Goal: Information Seeking & Learning: Find specific fact

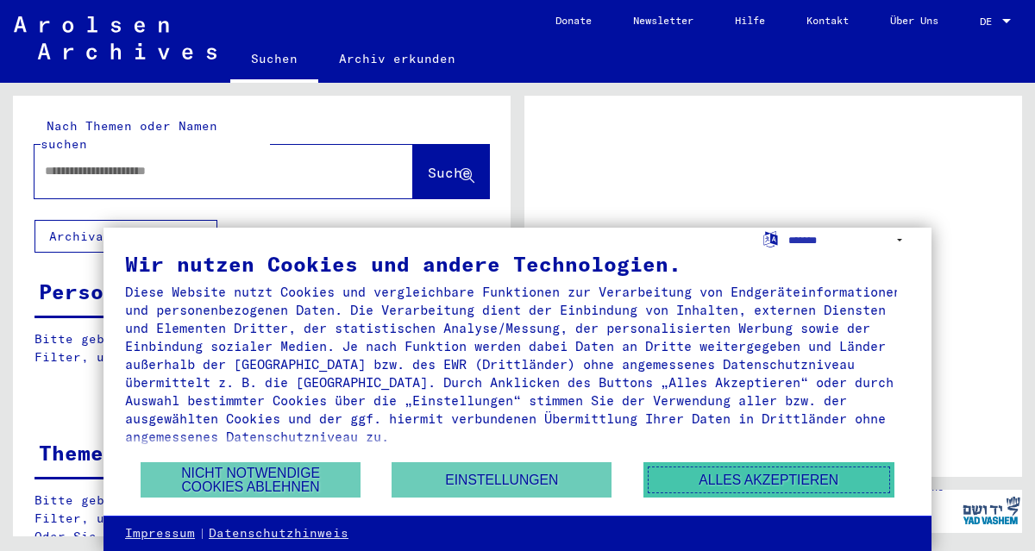
click at [717, 481] on button "Alles akzeptieren" at bounding box center [768, 479] width 251 height 35
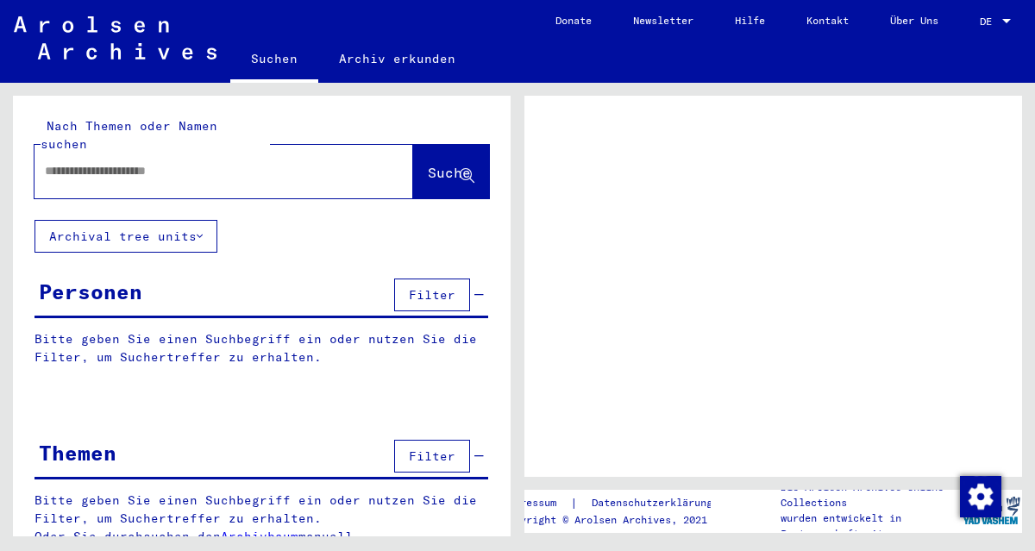
click at [147, 162] on input "text" at bounding box center [208, 171] width 327 height 18
type input "******"
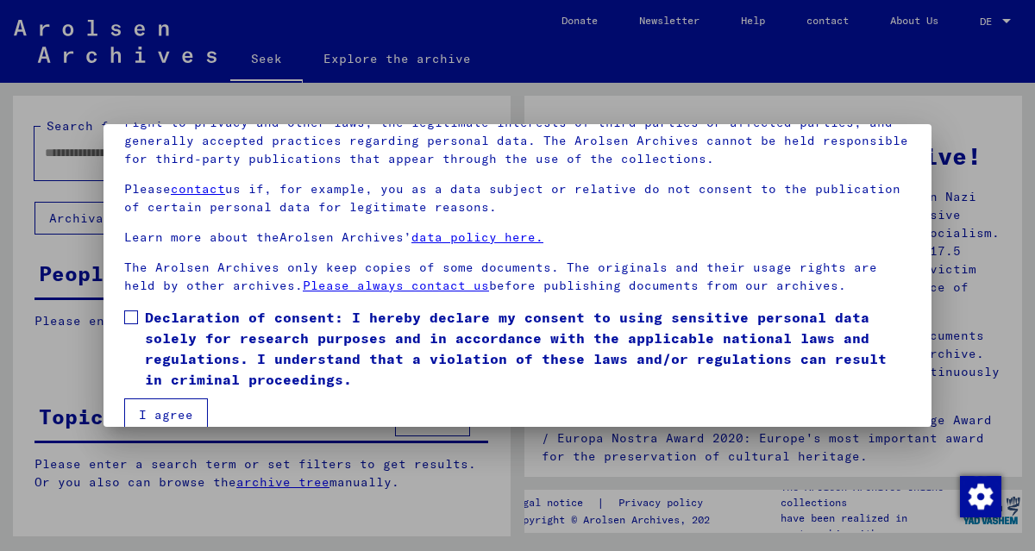
scroll to position [141, 0]
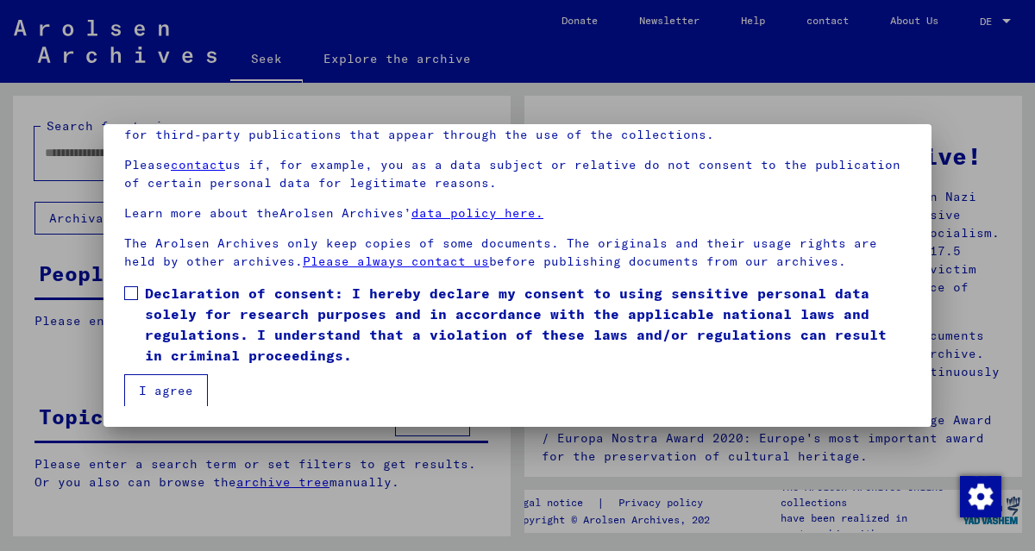
click at [129, 287] on span at bounding box center [131, 293] width 14 height 14
click at [176, 387] on font "I agree" at bounding box center [166, 391] width 54 height 16
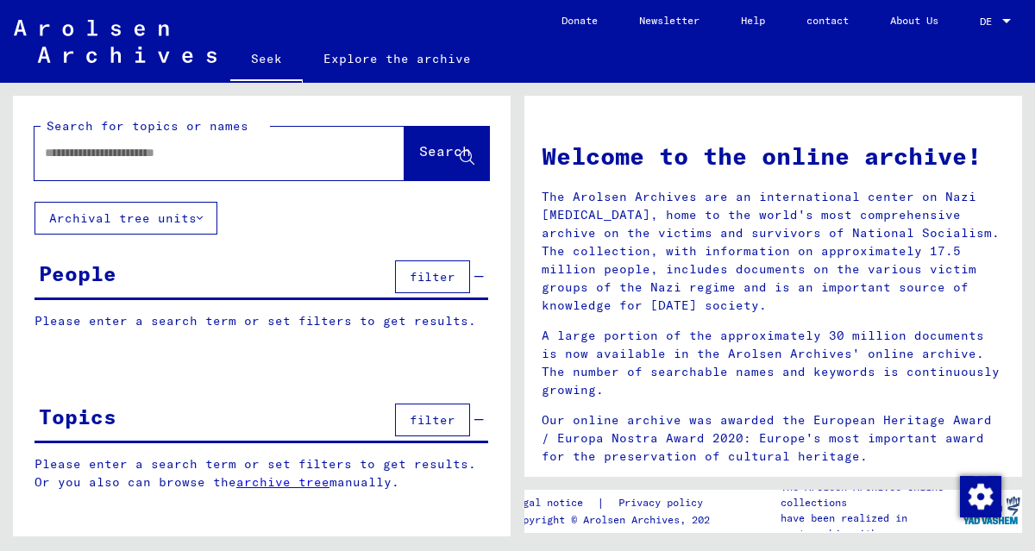
click at [191, 163] on div at bounding box center [193, 153] width 318 height 39
click at [190, 160] on input "text" at bounding box center [199, 153] width 308 height 18
type input "******"
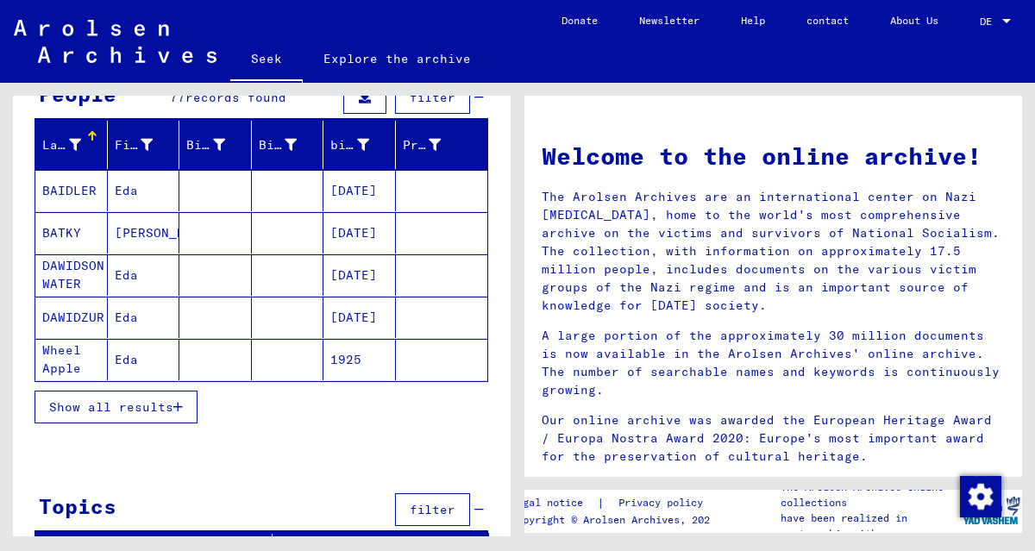
scroll to position [202, 0]
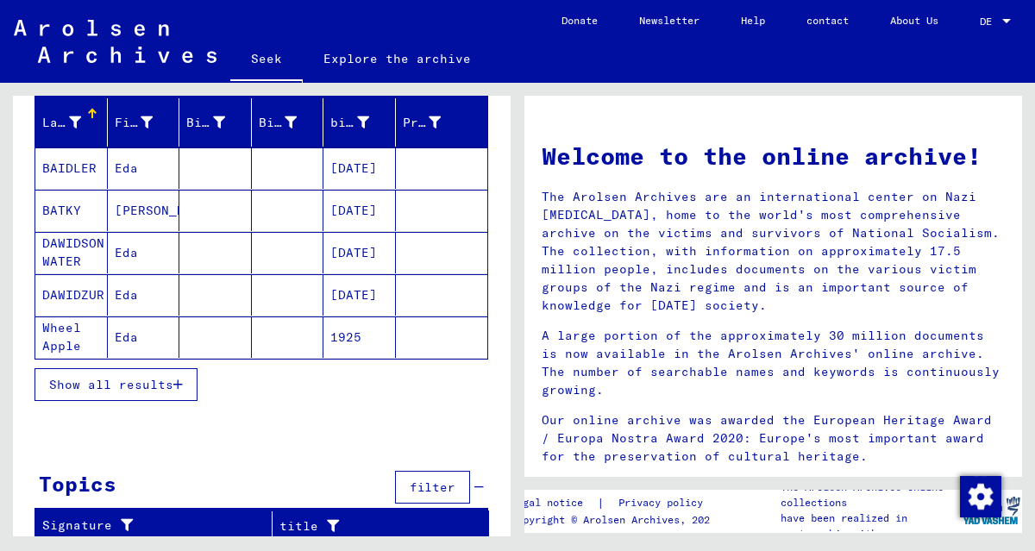
click at [162, 384] on font "Show all results" at bounding box center [111, 385] width 124 height 16
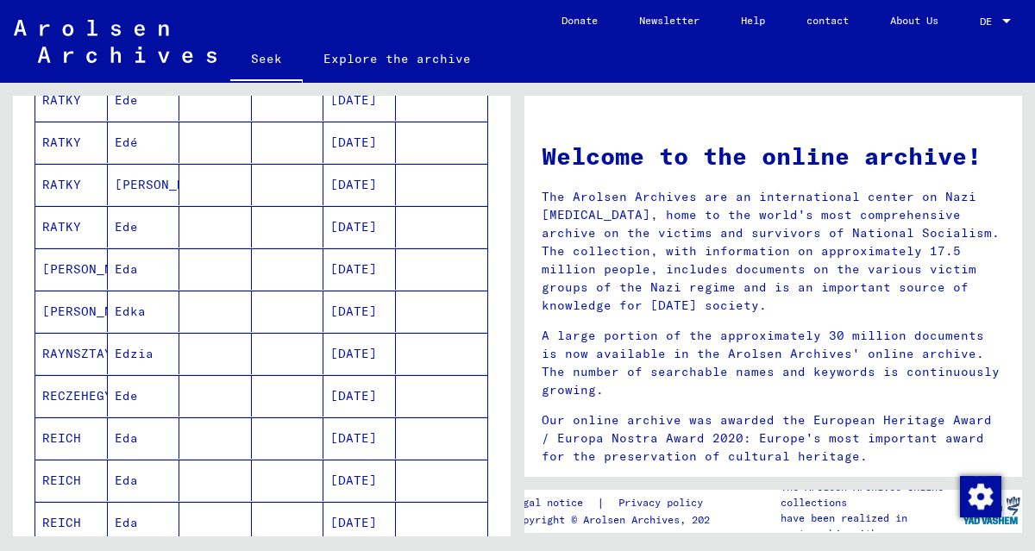
scroll to position [1064, 0]
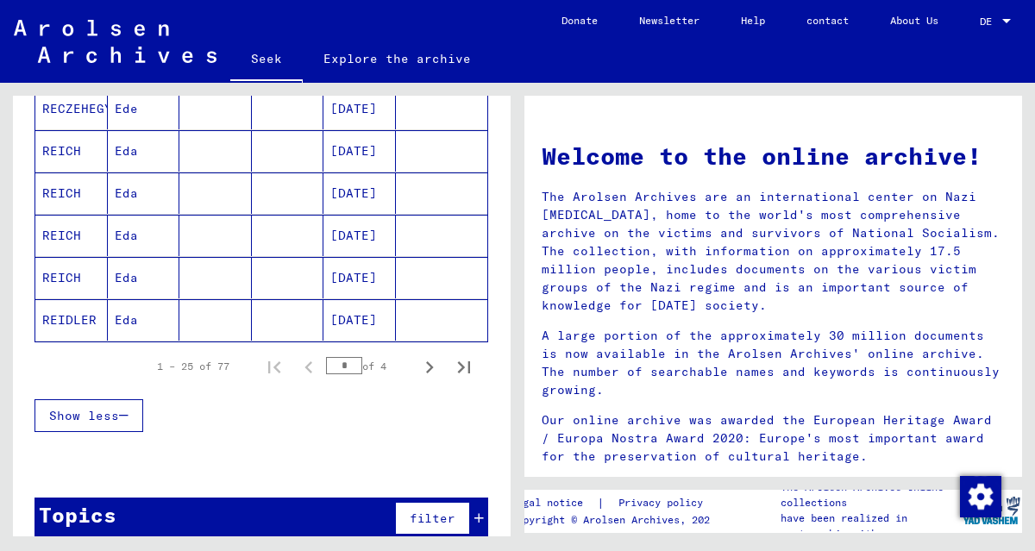
click at [417, 363] on icon "Next page" at bounding box center [429, 367] width 24 height 24
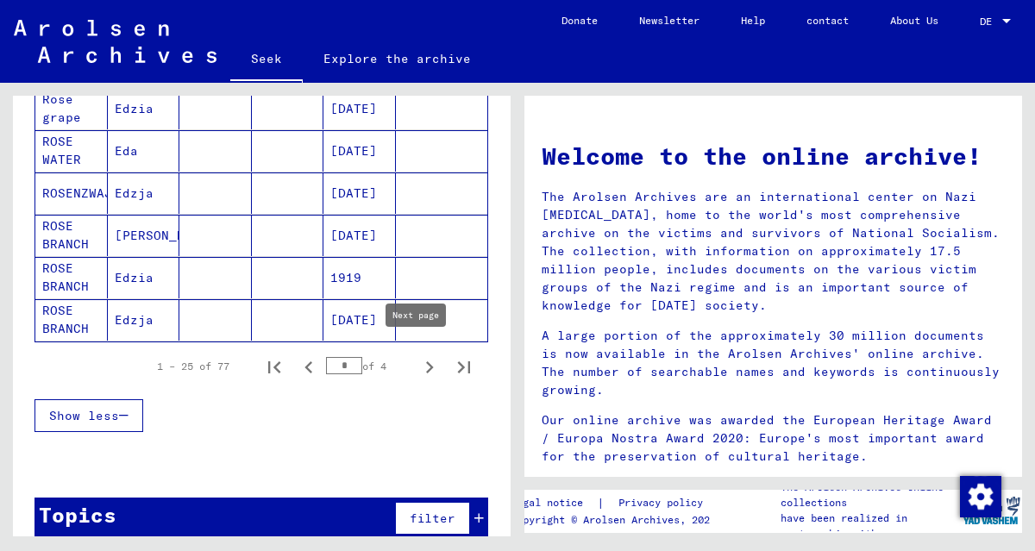
click at [426, 361] on icon "Next page" at bounding box center [430, 367] width 8 height 12
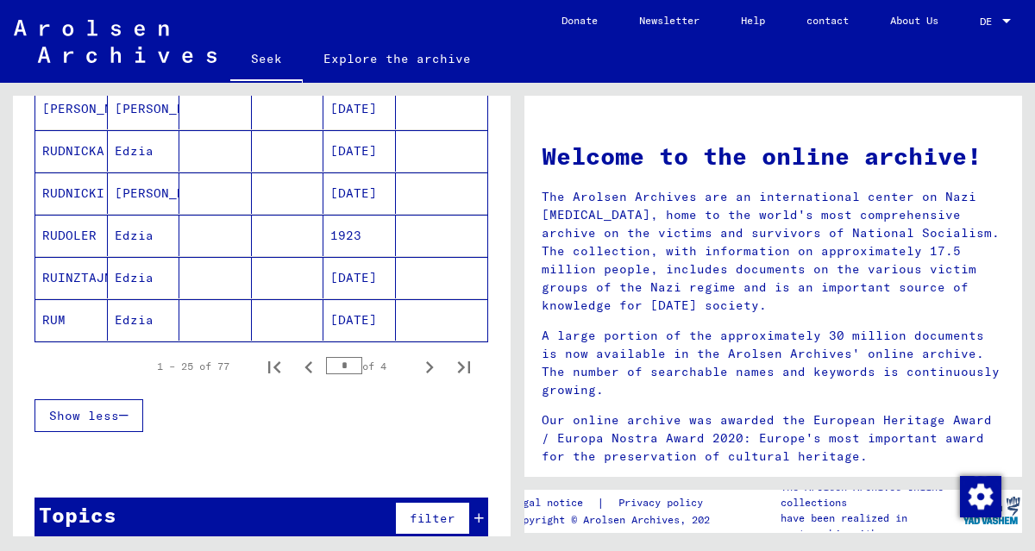
click at [419, 360] on icon "Next page" at bounding box center [429, 367] width 24 height 24
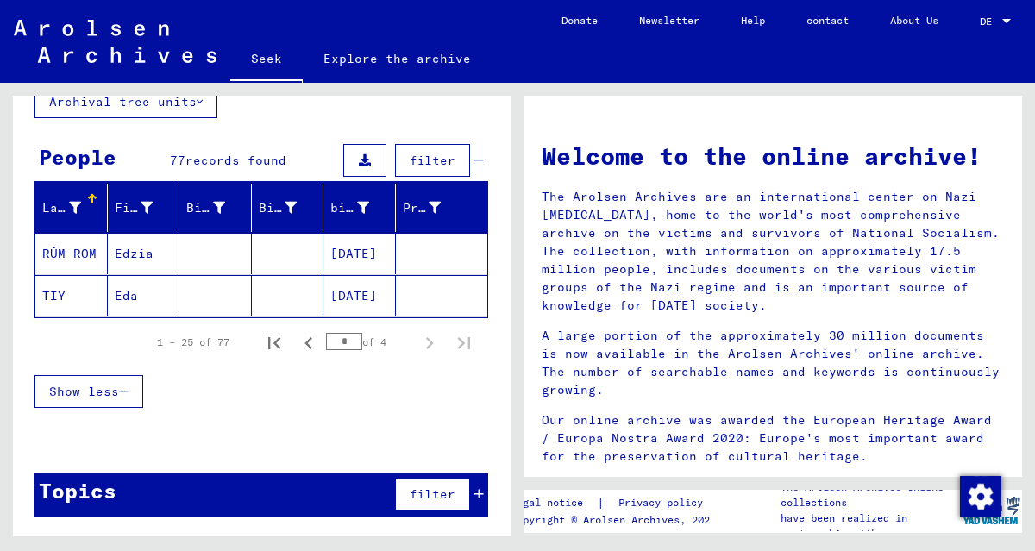
scroll to position [110, 0]
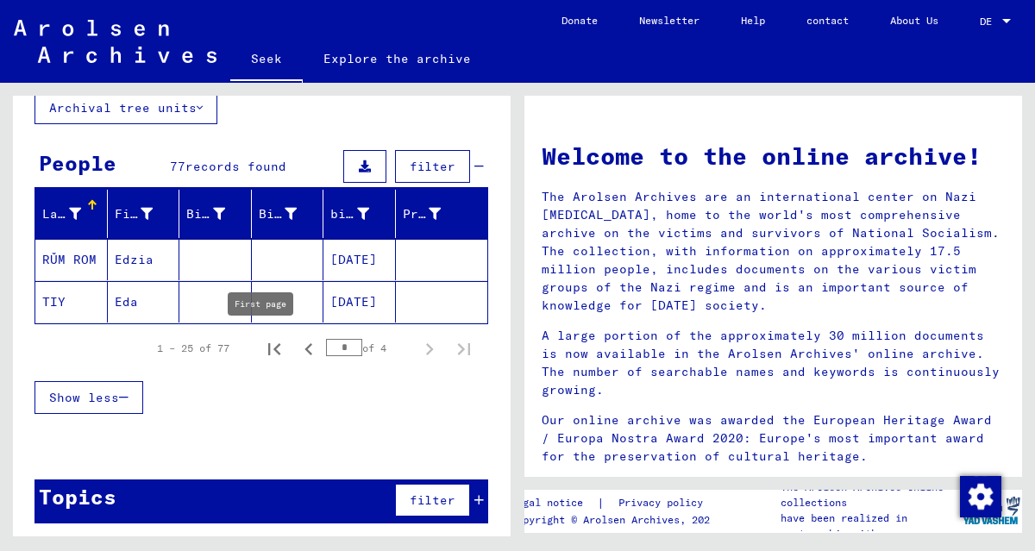
click at [304, 349] on icon "Previous page" at bounding box center [308, 349] width 8 height 12
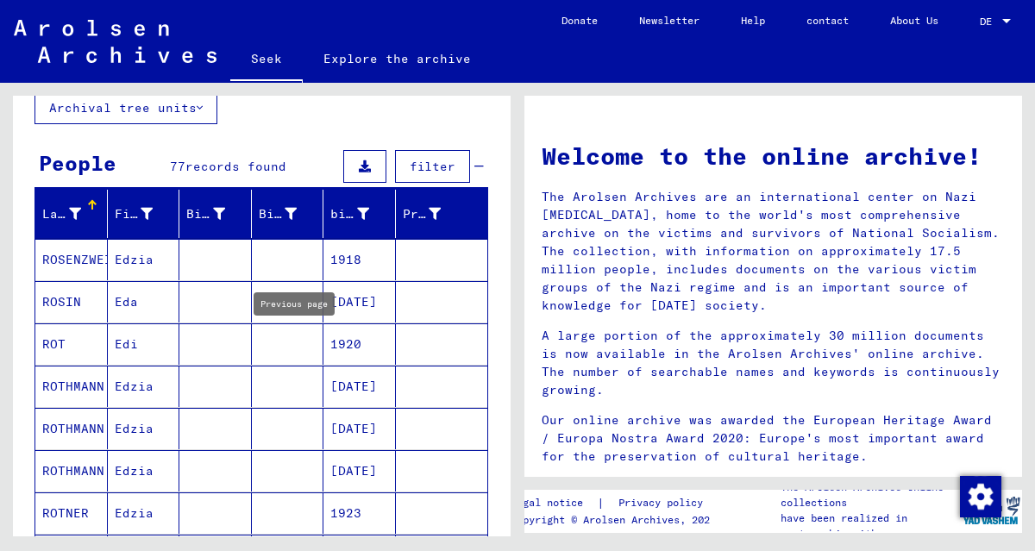
type input "*"
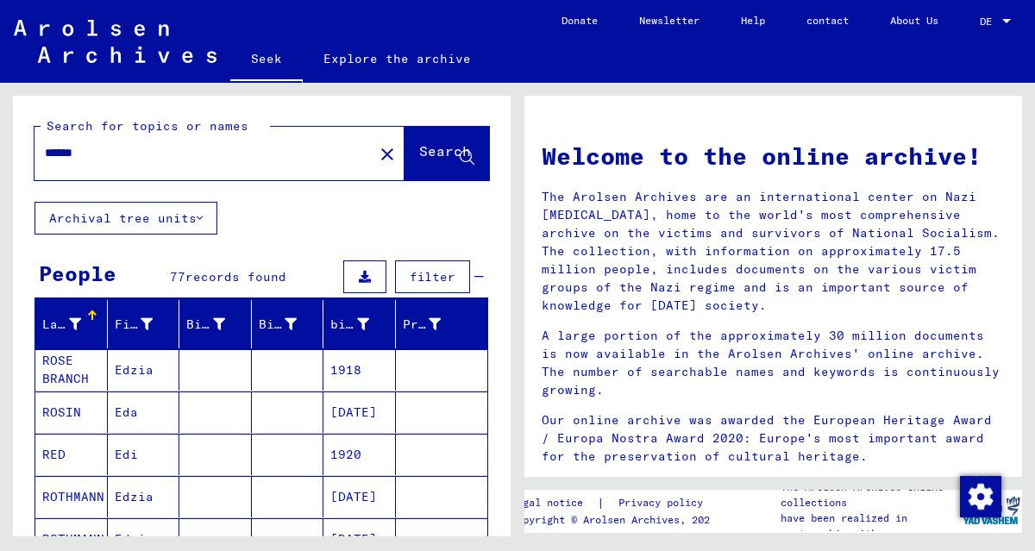
click at [57, 151] on input "******" at bounding box center [199, 153] width 308 height 18
type input "******"
click at [433, 154] on font "Search" at bounding box center [445, 150] width 52 height 17
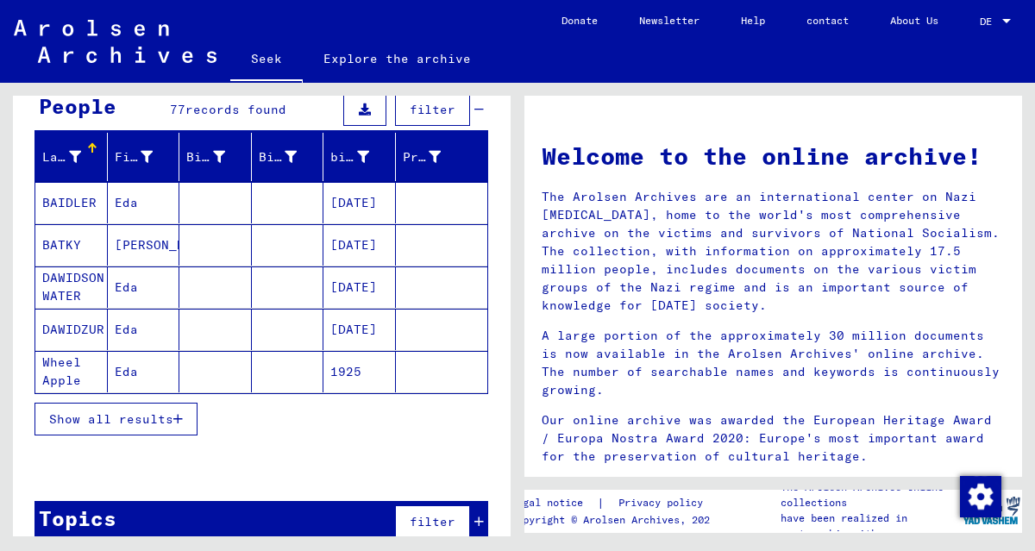
scroll to position [188, 0]
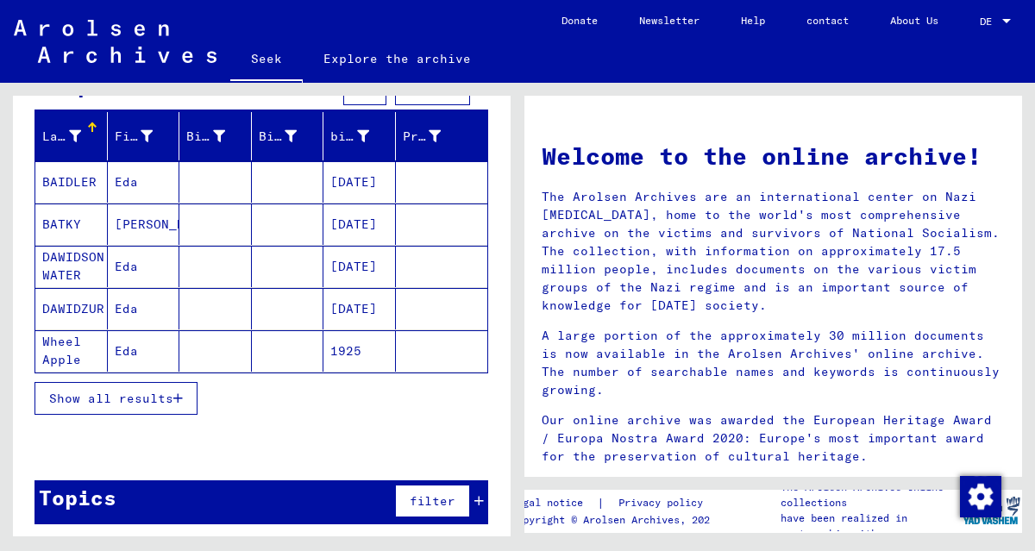
click at [157, 397] on font "Show all results" at bounding box center [111, 399] width 124 height 16
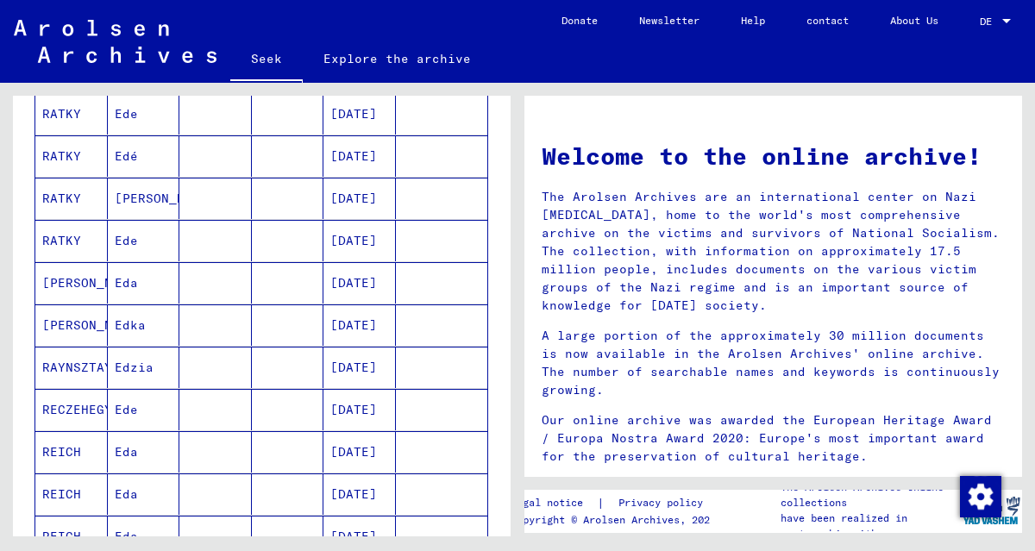
scroll to position [1050, 0]
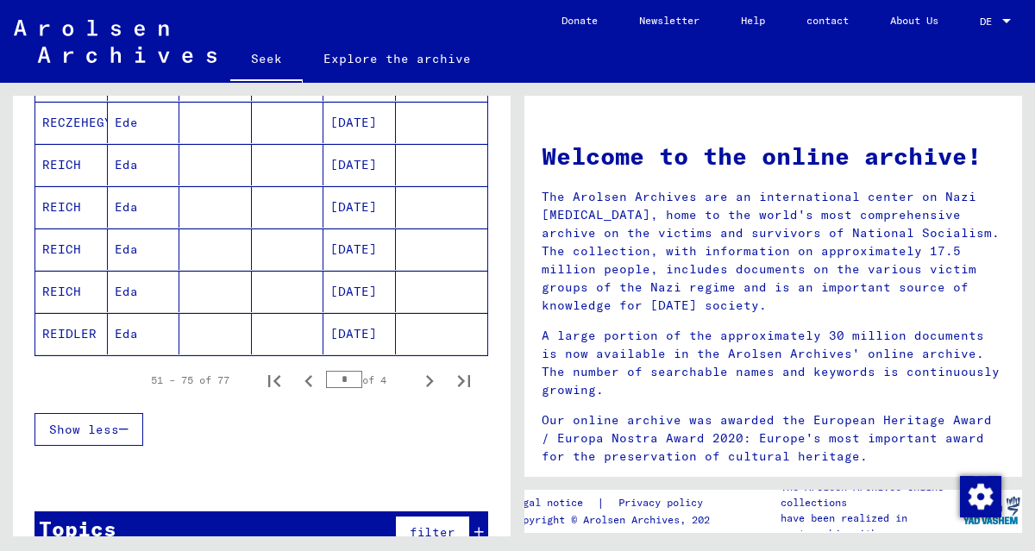
click at [417, 369] on icon "Next page" at bounding box center [429, 381] width 24 height 24
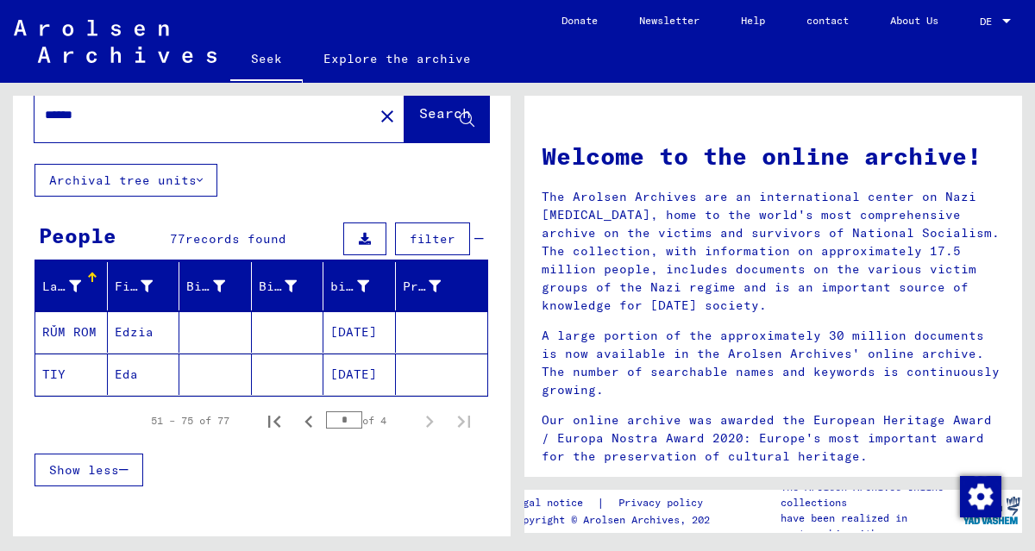
scroll to position [0, 0]
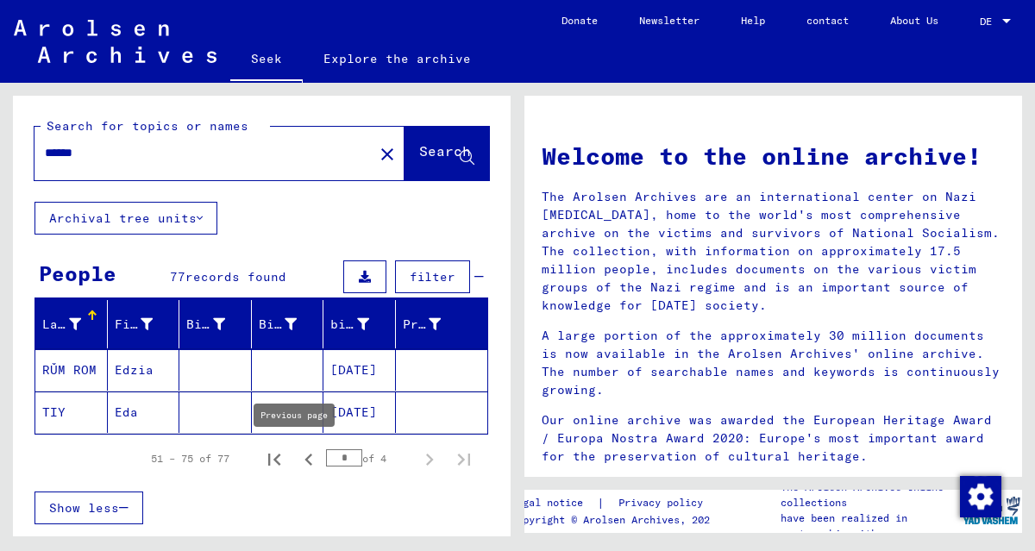
click at [297, 466] on icon "Previous page" at bounding box center [309, 460] width 24 height 24
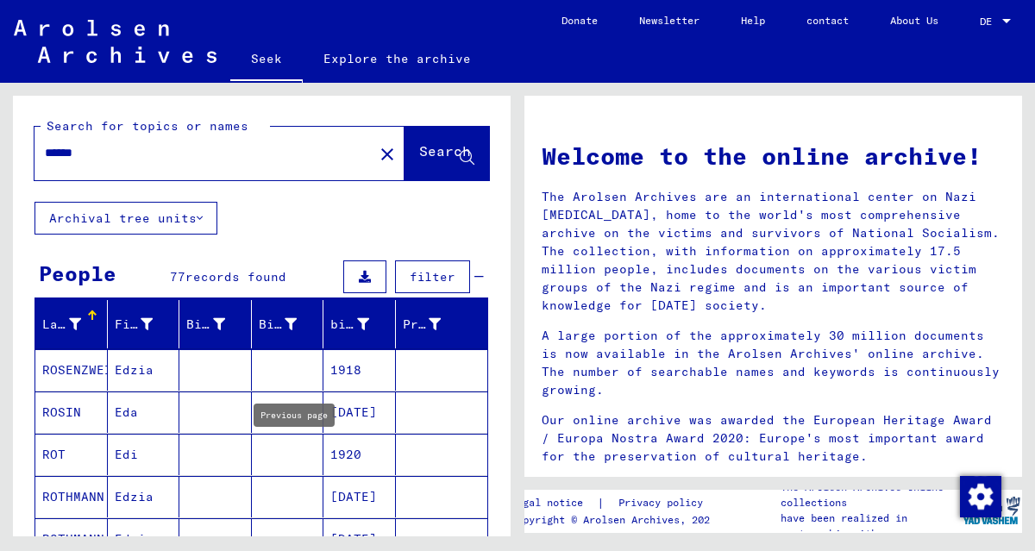
type input "*"
drag, startPoint x: 117, startPoint y: 152, endPoint x: 12, endPoint y: 153, distance: 105.2
click at [13, 153] on div "Search for topics or names ****** close Search" at bounding box center [262, 149] width 498 height 106
type input "****"
click at [419, 154] on font "Search" at bounding box center [445, 150] width 52 height 17
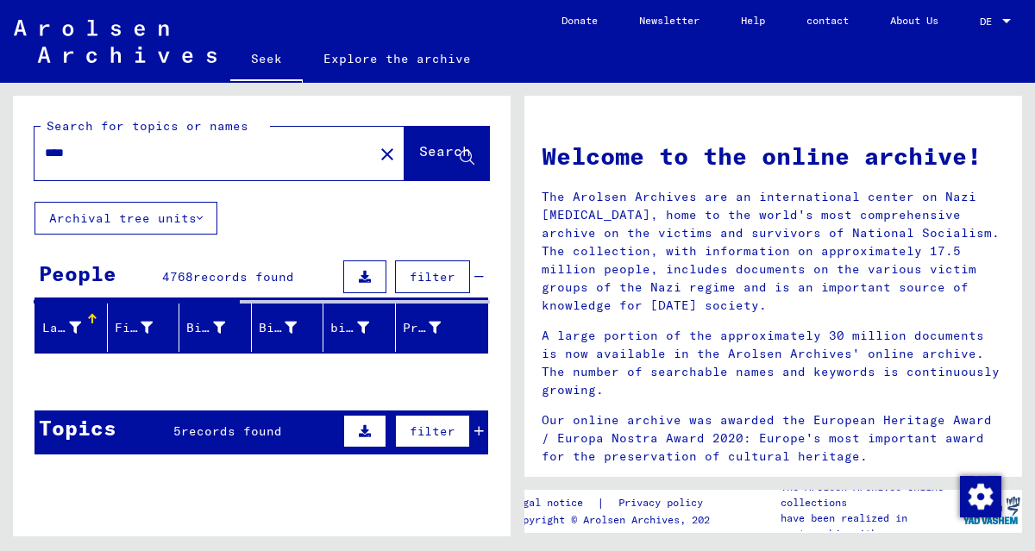
click at [430, 279] on font "filter" at bounding box center [433, 277] width 46 height 16
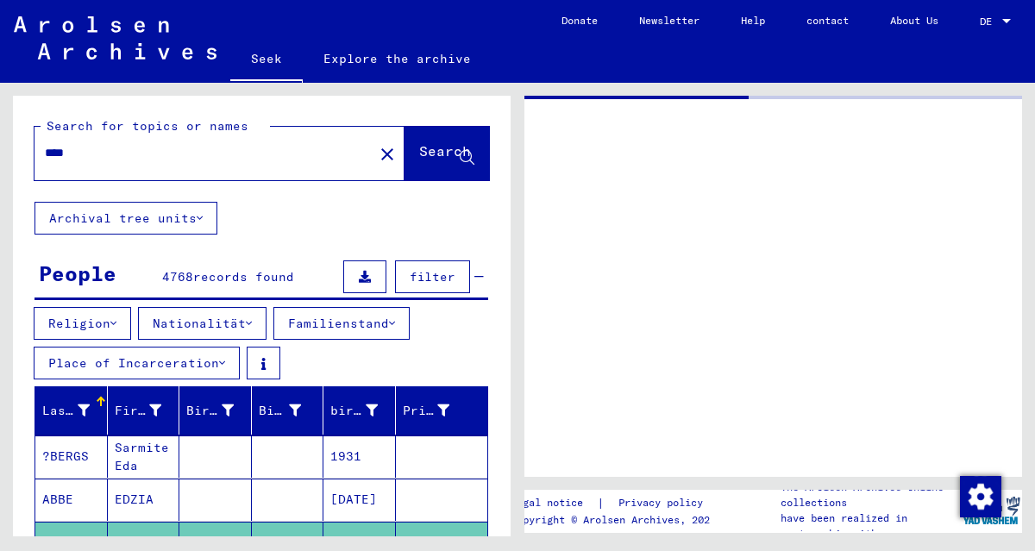
click at [252, 323] on icon at bounding box center [249, 323] width 6 height 12
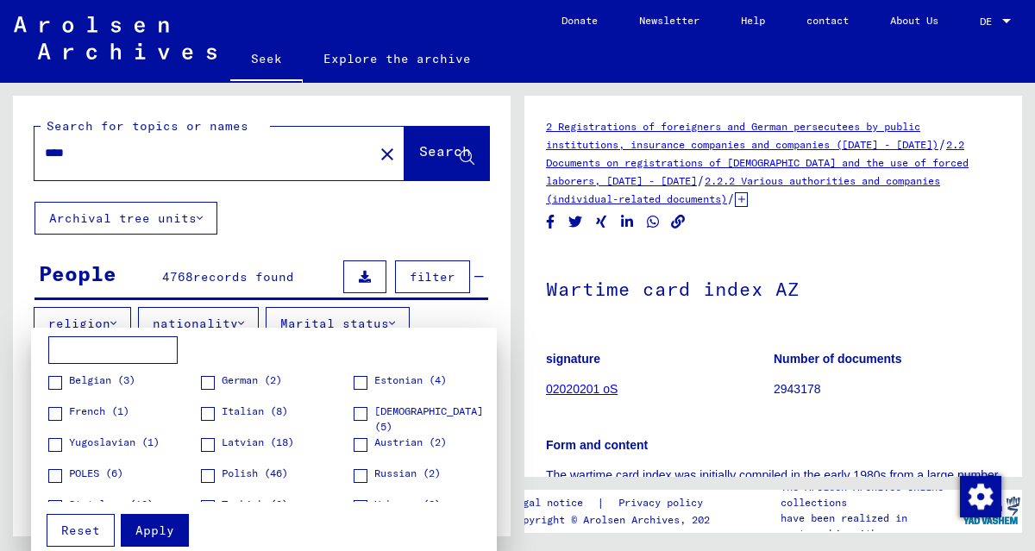
click at [475, 310] on div at bounding box center [517, 275] width 1035 height 551
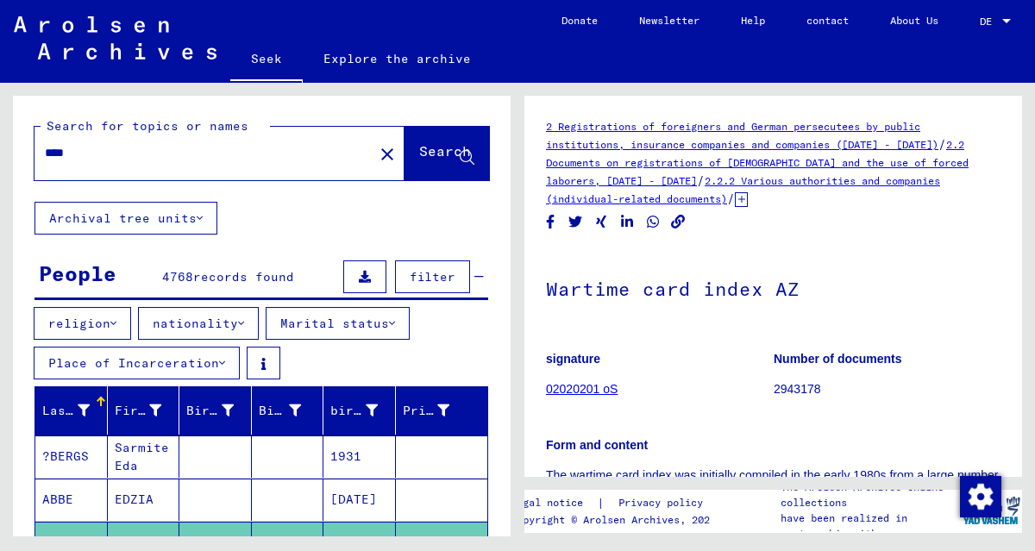
drag, startPoint x: 221, startPoint y: 358, endPoint x: 377, endPoint y: 356, distance: 156.1
click at [221, 358] on button "Place of Incarceration" at bounding box center [137, 363] width 206 height 33
click at [304, 358] on div "religion nationality Marital status Place of Incarceration" at bounding box center [262, 346] width 498 height 79
click at [423, 270] on font "filter" at bounding box center [433, 277] width 46 height 16
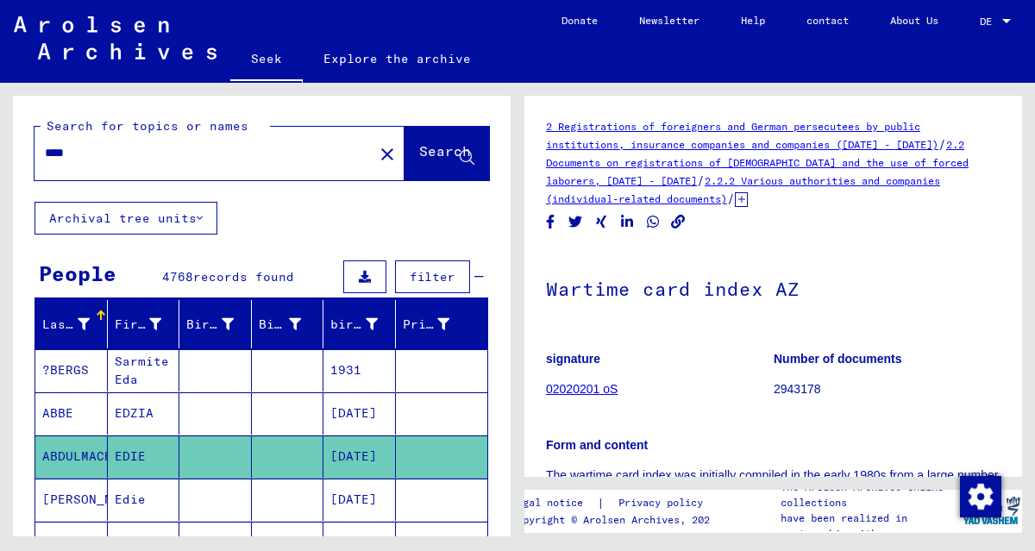
click at [423, 270] on font "filter" at bounding box center [433, 277] width 46 height 16
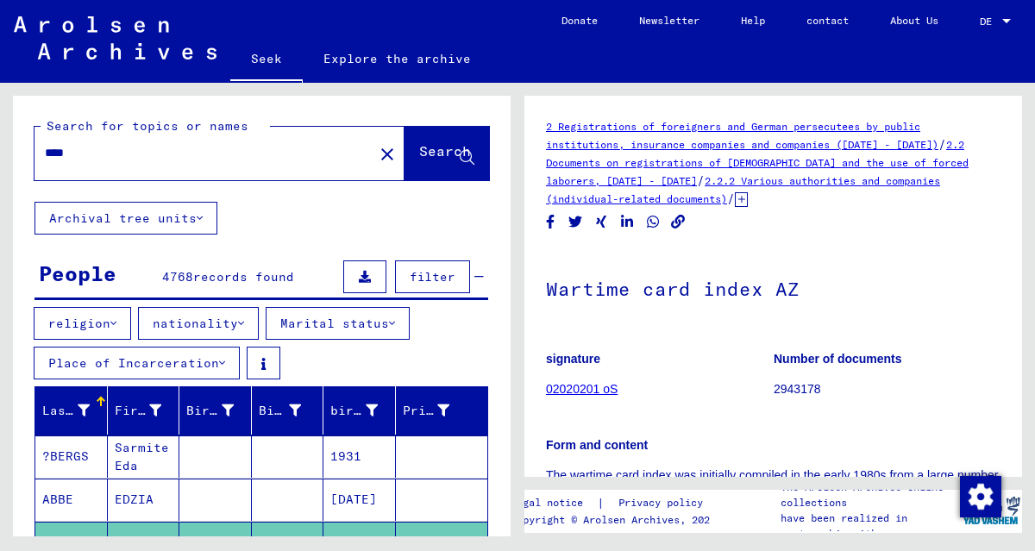
click at [239, 323] on button "nationality" at bounding box center [198, 323] width 121 height 33
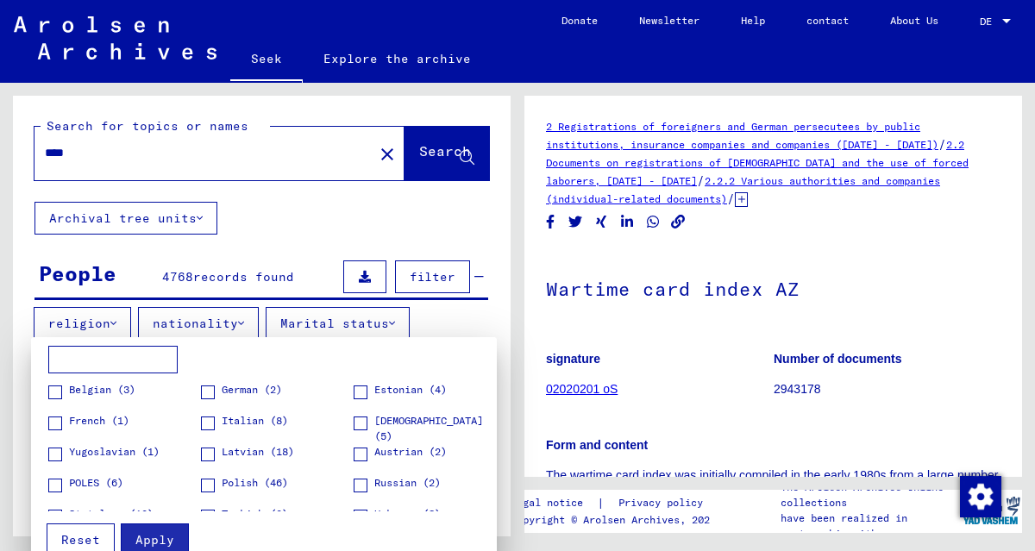
click at [304, 221] on div at bounding box center [517, 275] width 1035 height 551
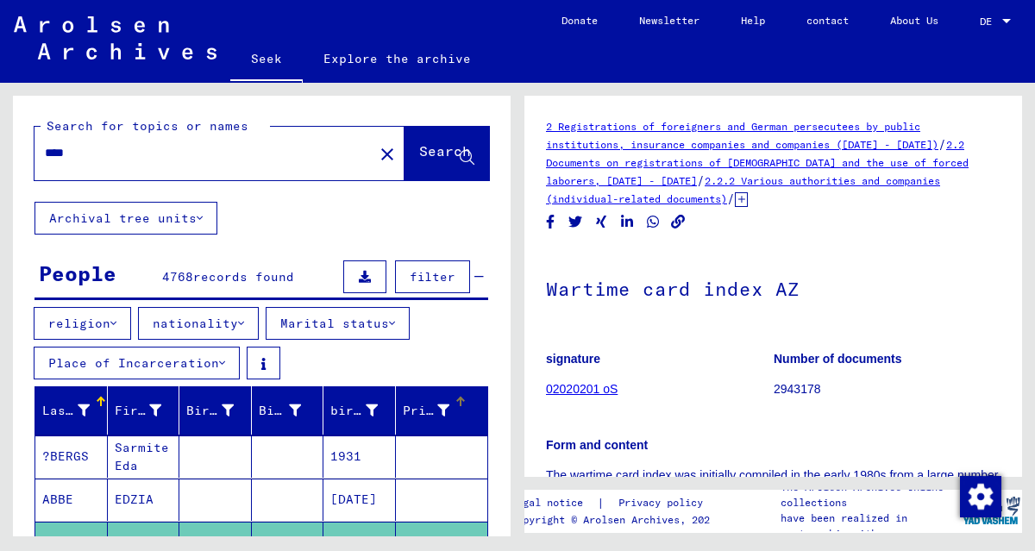
scroll to position [287, 0]
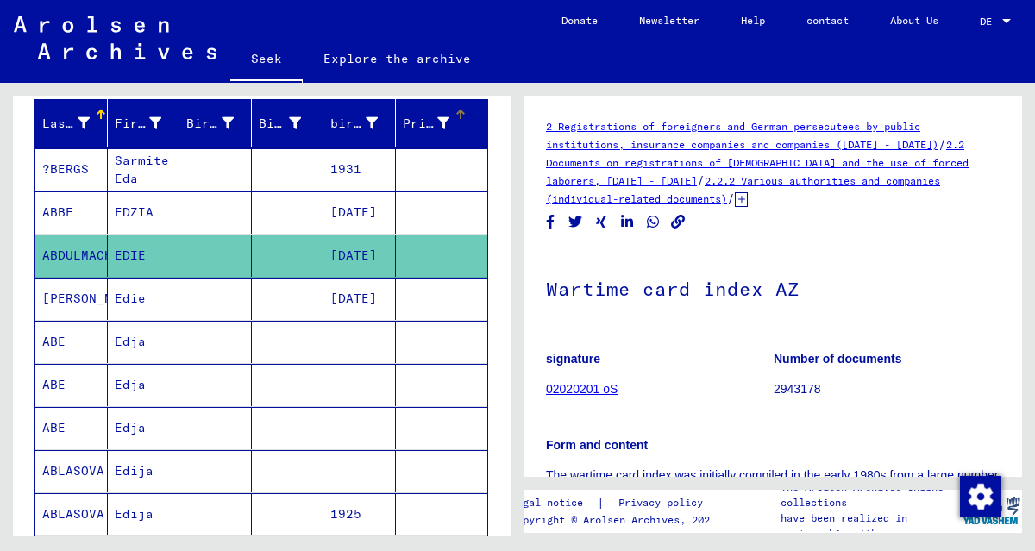
click at [380, 475] on mat-cell at bounding box center [359, 471] width 72 height 42
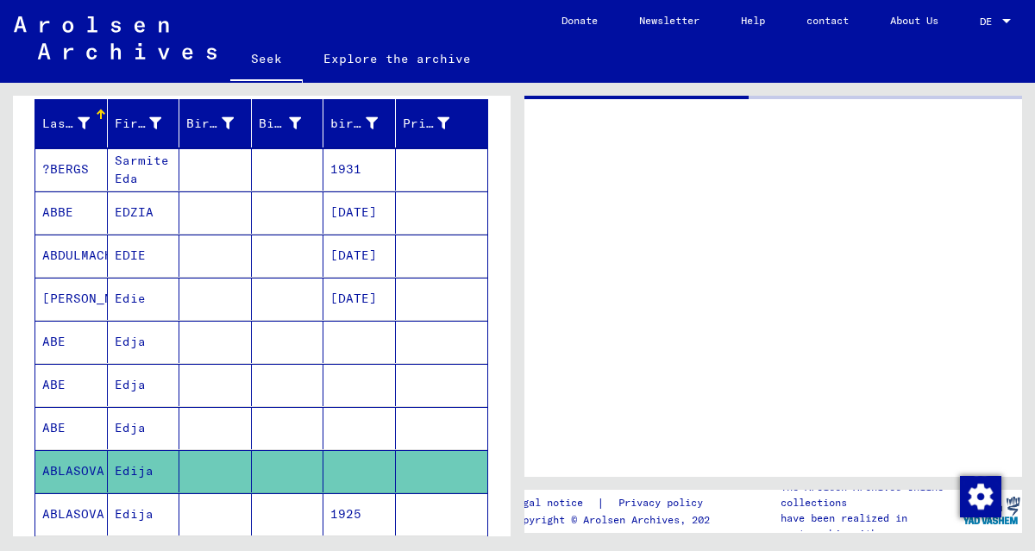
scroll to position [1045, 0]
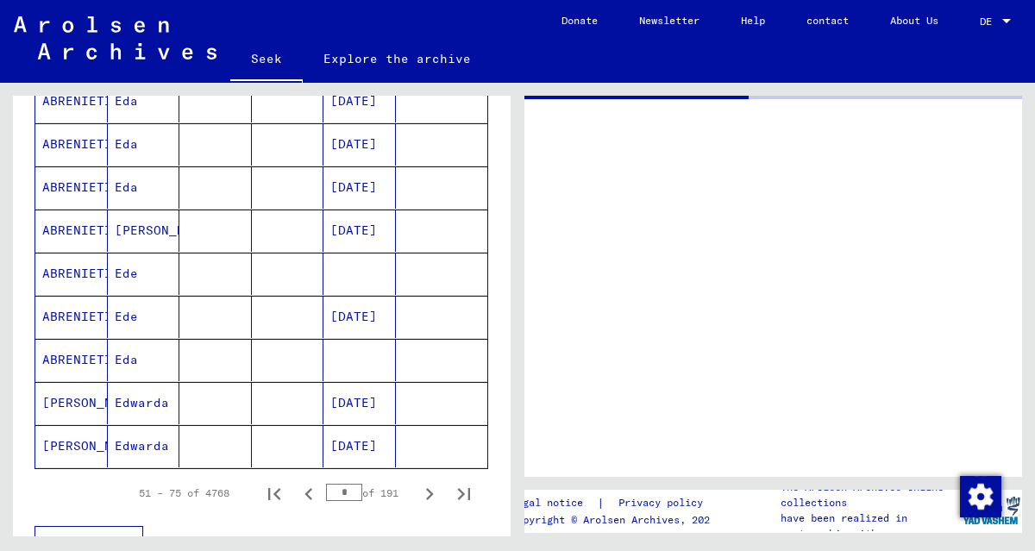
click at [417, 482] on icon "Next page" at bounding box center [429, 494] width 24 height 24
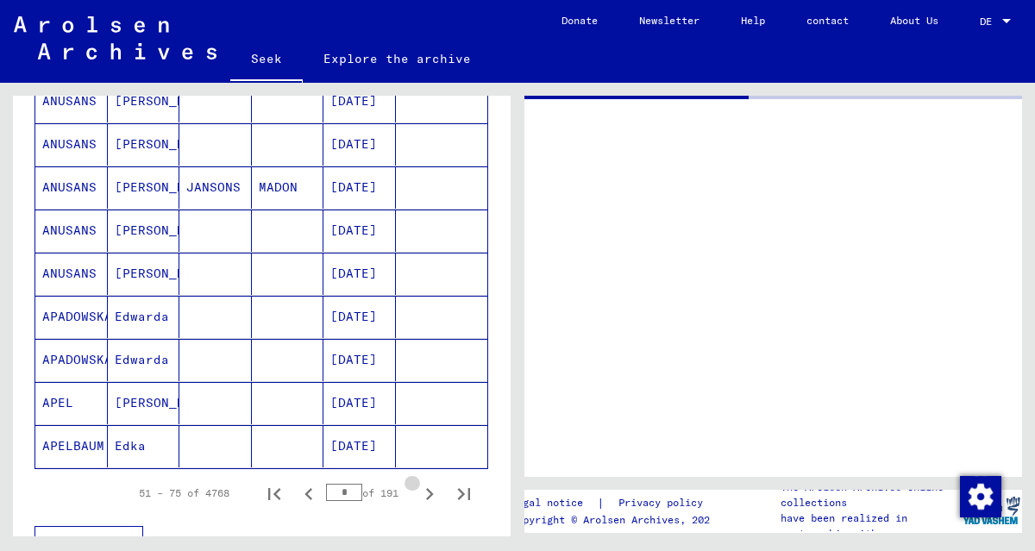
click at [417, 482] on icon "Next page" at bounding box center [429, 494] width 24 height 24
click at [426, 488] on icon "Next page" at bounding box center [430, 494] width 8 height 12
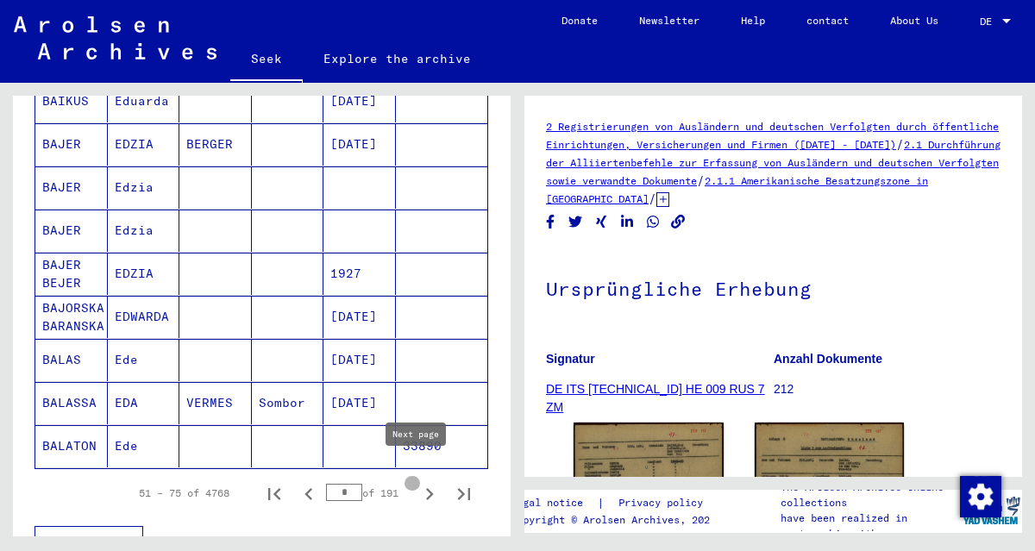
click at [417, 482] on icon "Next page" at bounding box center [429, 494] width 24 height 24
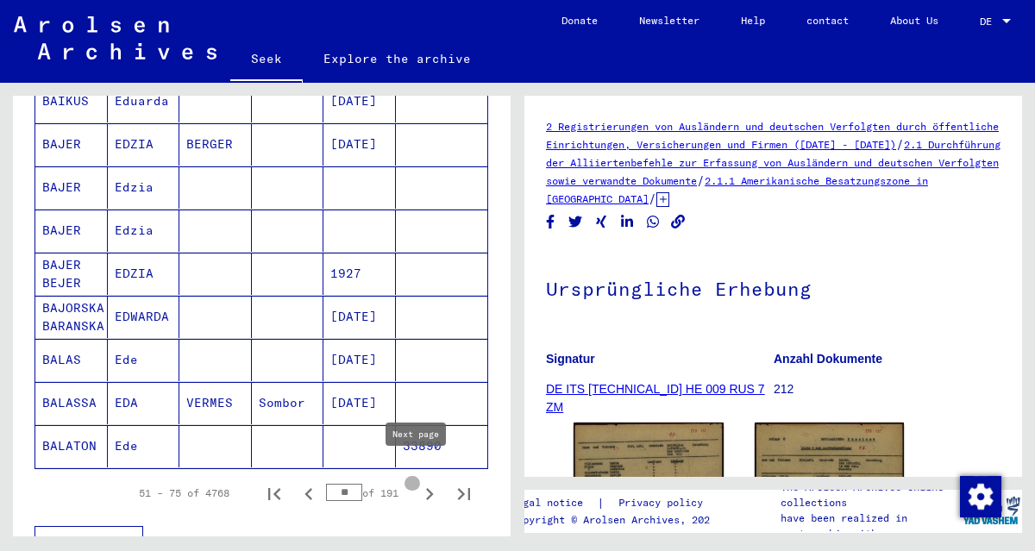
click at [417, 482] on icon "Next page" at bounding box center [429, 494] width 24 height 24
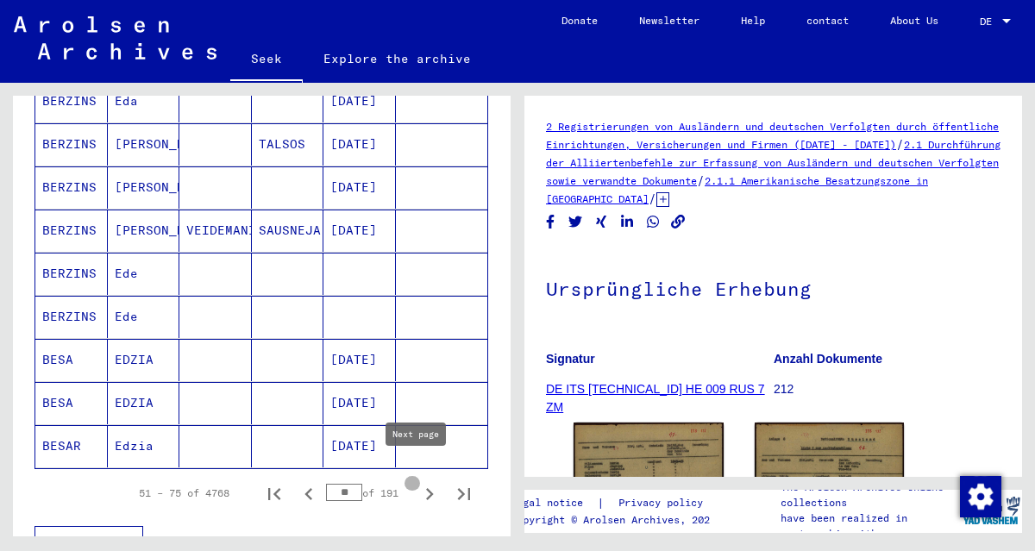
click at [426, 488] on icon "Next page" at bounding box center [430, 494] width 8 height 12
click at [417, 482] on icon "Next page" at bounding box center [429, 494] width 24 height 24
click at [426, 488] on icon "Next page" at bounding box center [430, 494] width 8 height 12
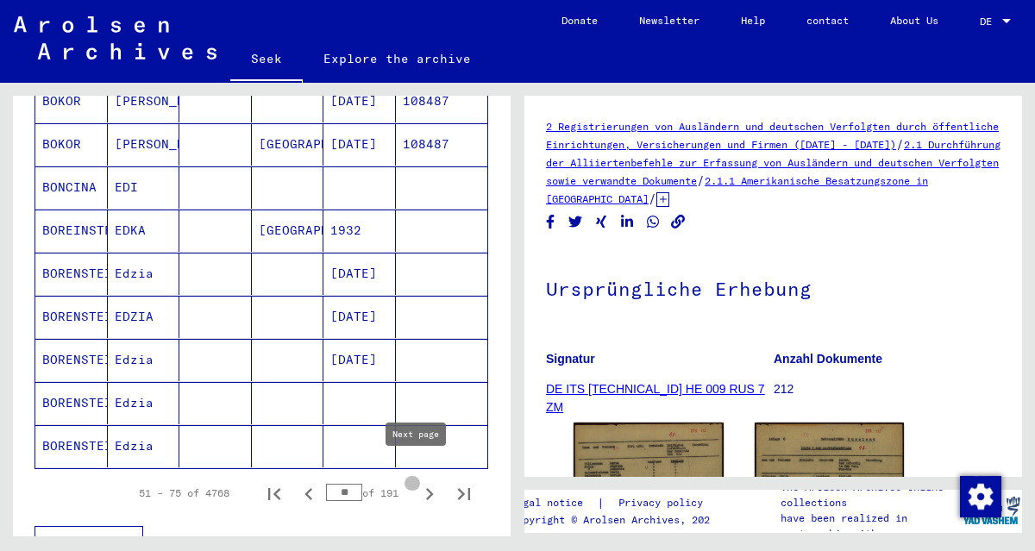
click at [426, 488] on icon "Next page" at bounding box center [430, 494] width 8 height 12
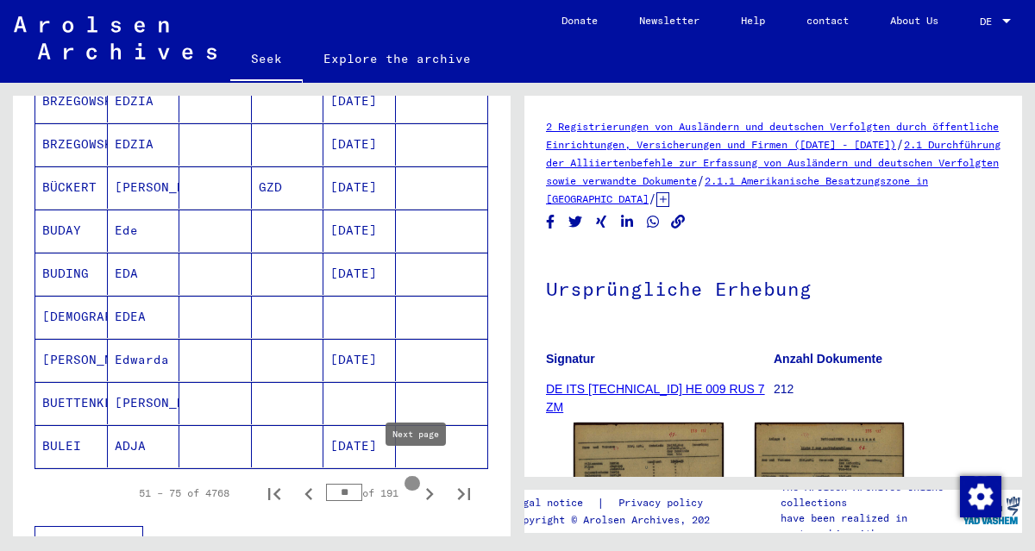
click at [426, 488] on icon "Next page" at bounding box center [430, 494] width 8 height 12
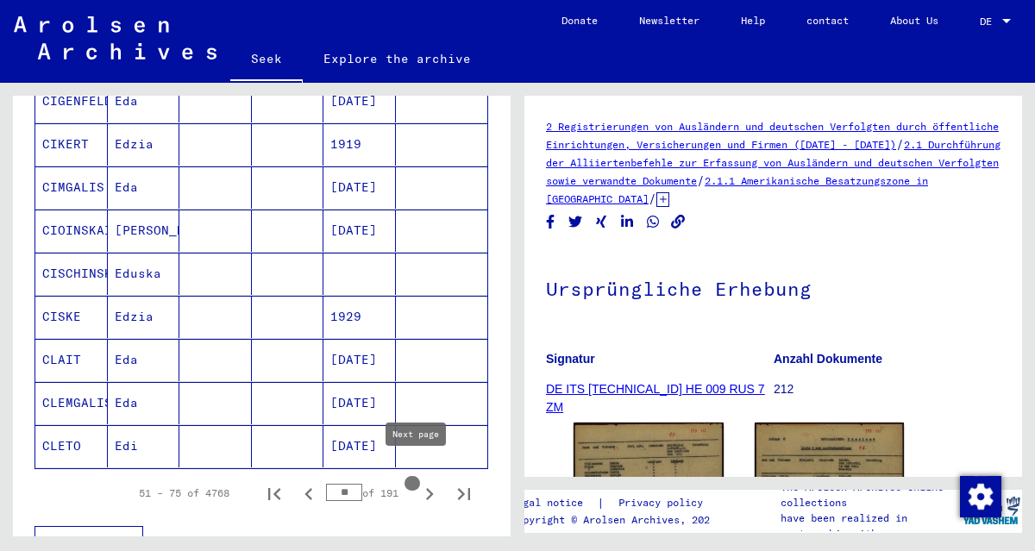
click at [426, 488] on icon "Next page" at bounding box center [430, 494] width 8 height 12
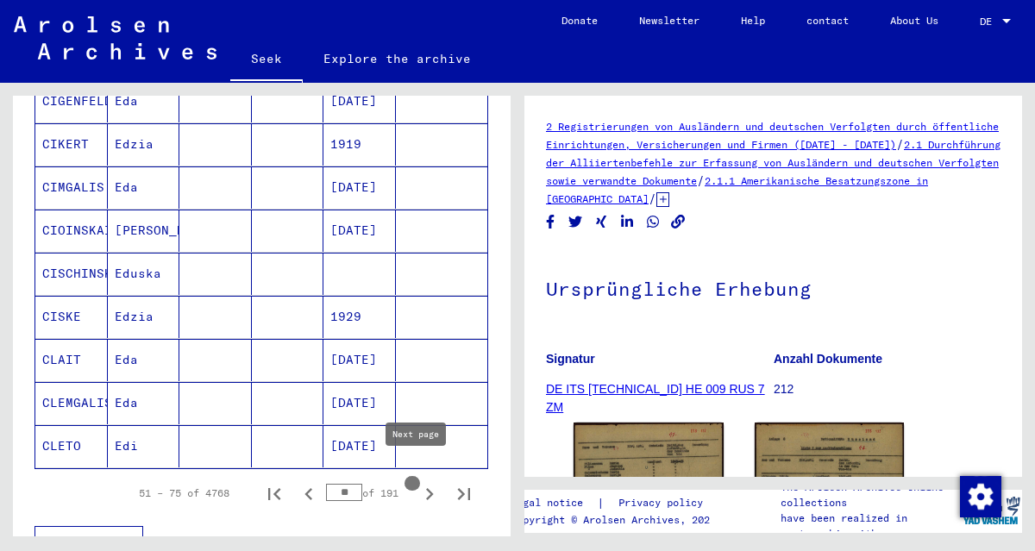
click at [426, 488] on icon "Next page" at bounding box center [430, 494] width 8 height 12
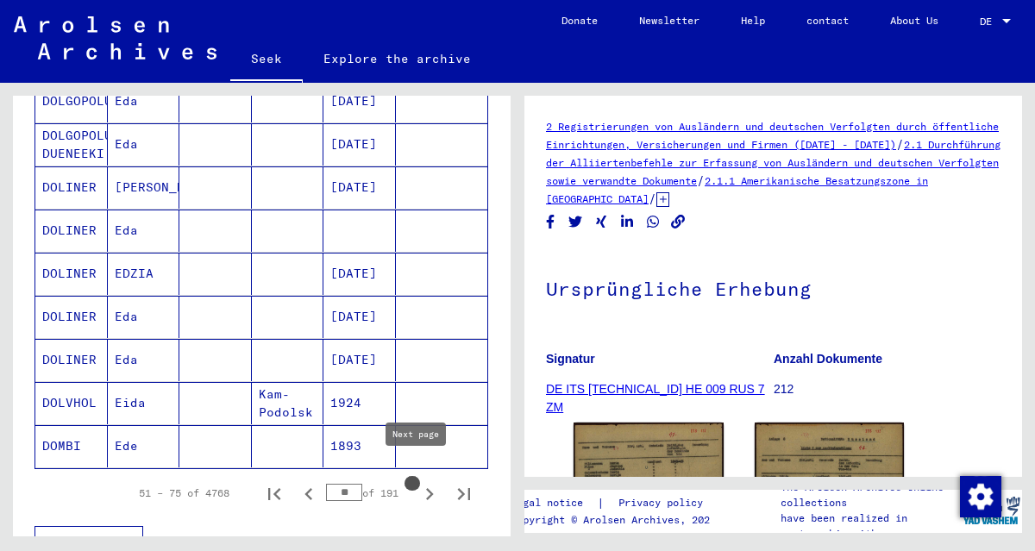
click at [426, 488] on icon "Next page" at bounding box center [430, 494] width 8 height 12
click at [419, 482] on icon "Next page" at bounding box center [429, 494] width 24 height 24
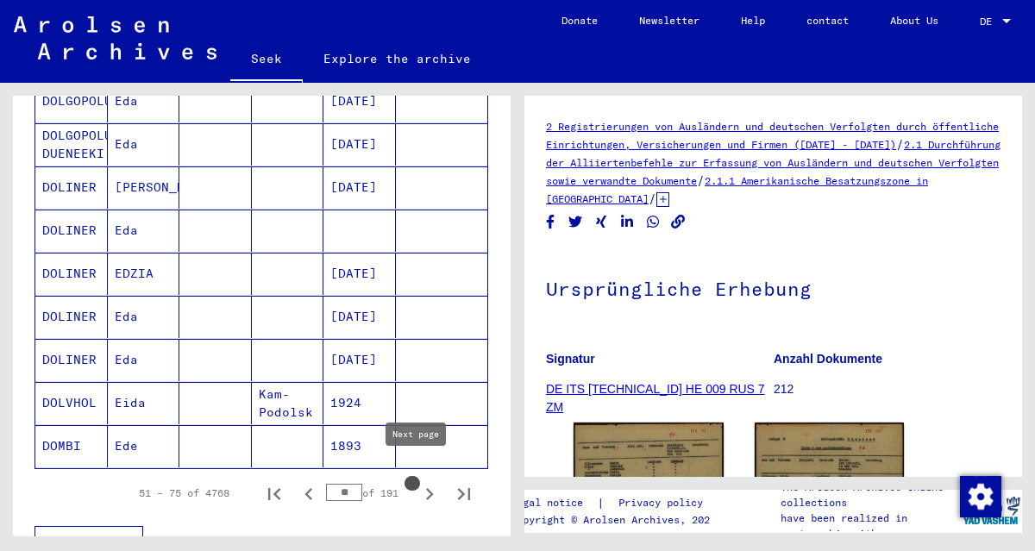
click at [419, 482] on icon "Next page" at bounding box center [429, 494] width 24 height 24
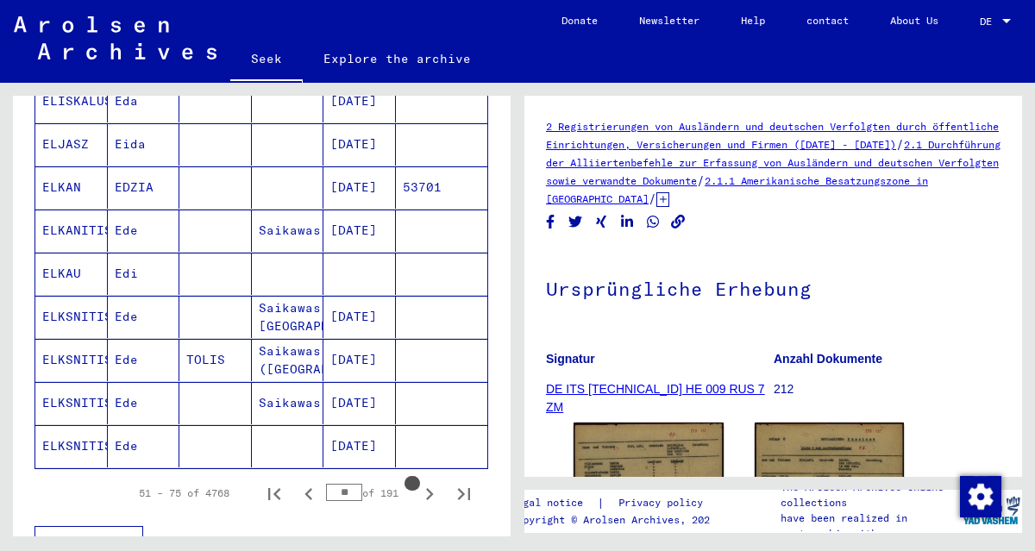
click at [298, 482] on icon "Previous page" at bounding box center [309, 494] width 24 height 24
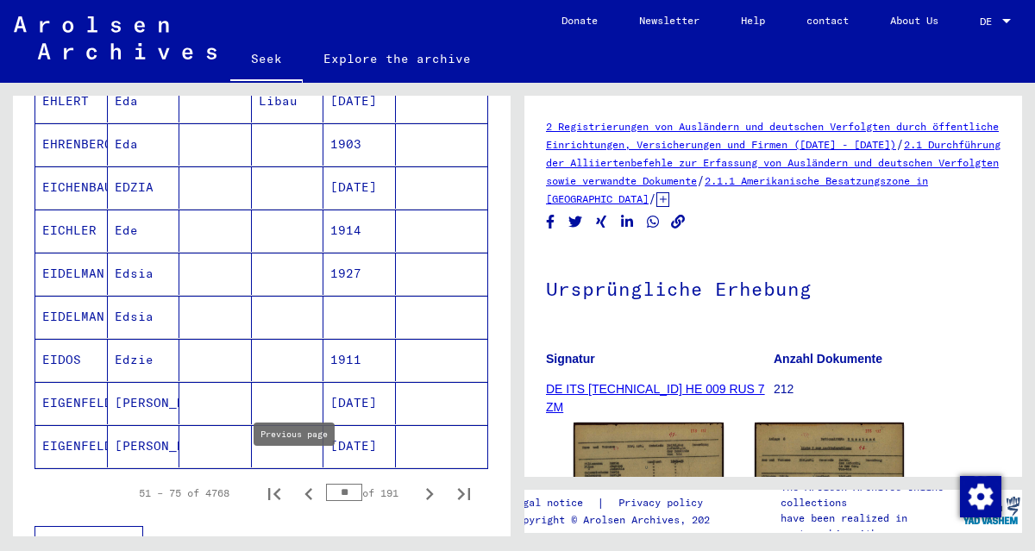
click at [298, 482] on icon "Previous page" at bounding box center [309, 494] width 24 height 24
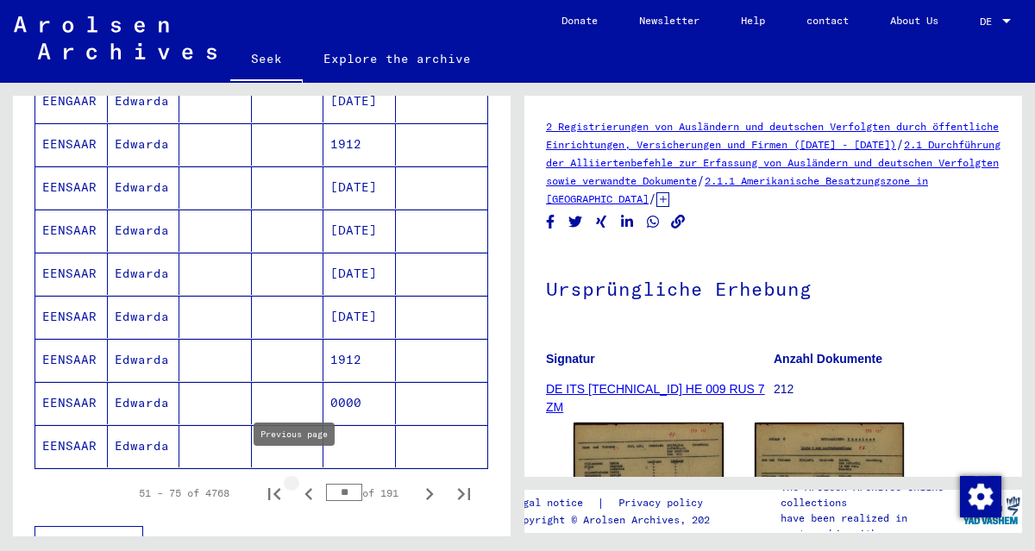
click at [298, 482] on icon "Previous page" at bounding box center [309, 494] width 24 height 24
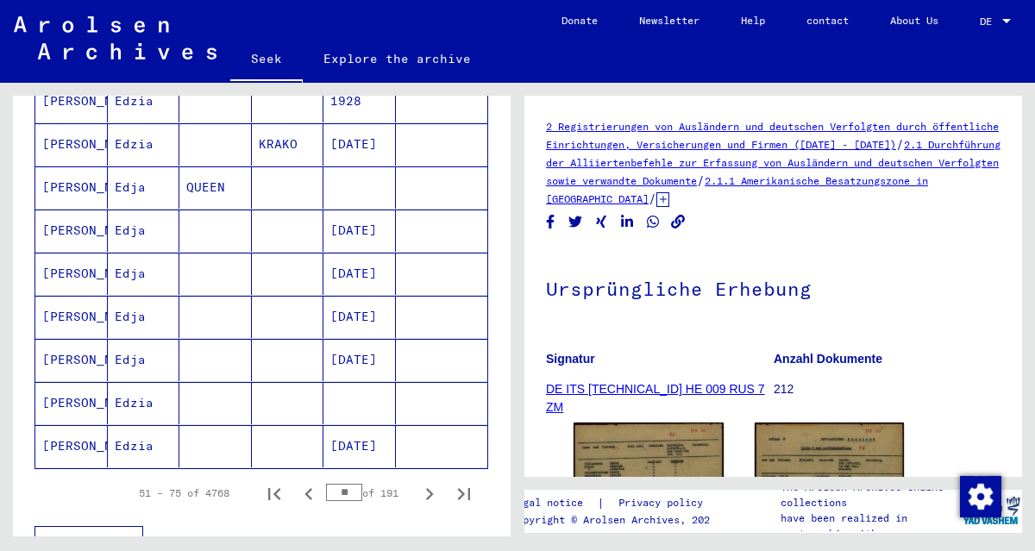
scroll to position [0, 0]
click at [417, 482] on icon "Next page" at bounding box center [429, 494] width 24 height 24
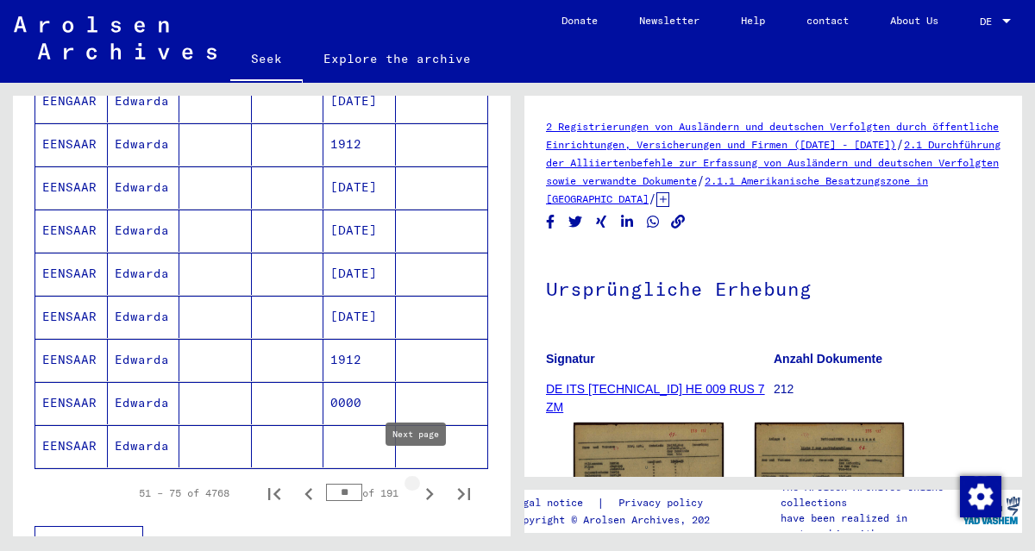
type input "**"
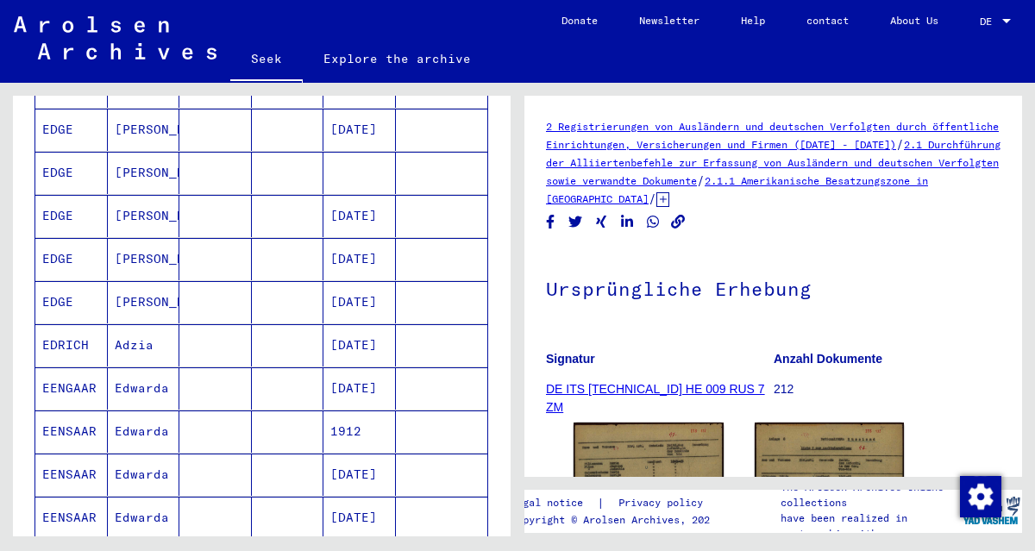
scroll to position [183, 0]
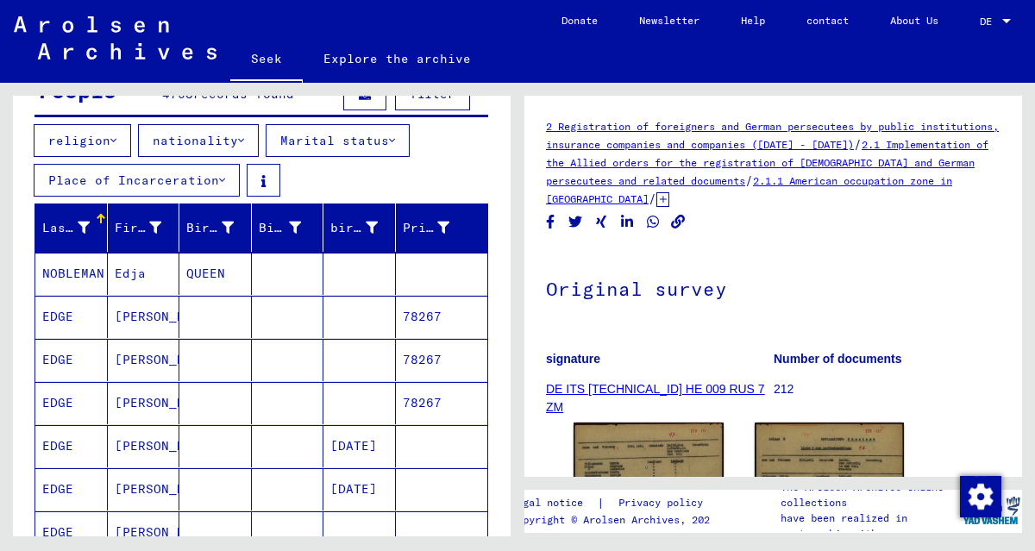
drag, startPoint x: 135, startPoint y: 443, endPoint x: 62, endPoint y: 448, distance: 72.6
click at [62, 448] on icon at bounding box center [71, 482] width 43 height 69
click at [55, 440] on font "EDGE" at bounding box center [57, 446] width 31 height 16
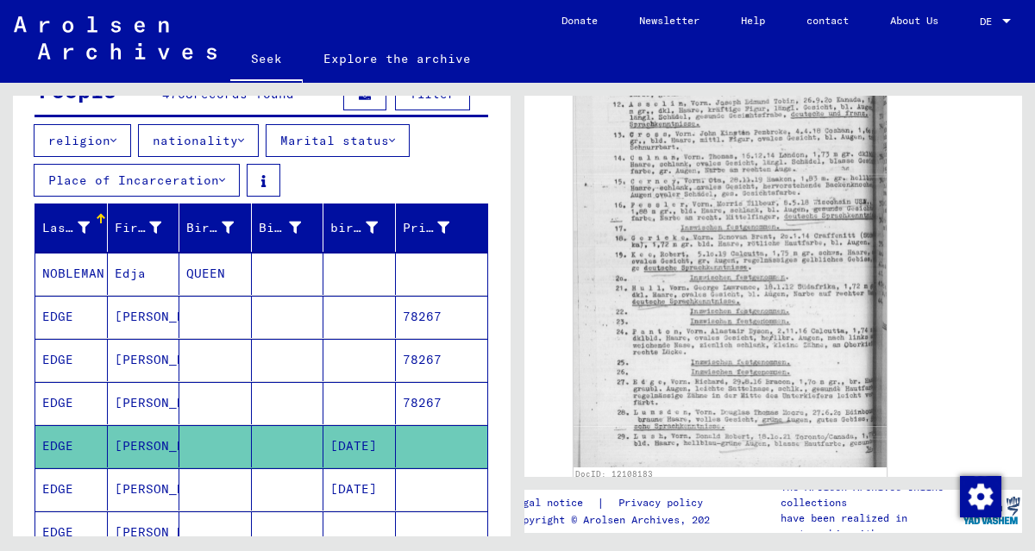
click at [143, 482] on font "[PERSON_NAME]" at bounding box center [165, 489] width 101 height 16
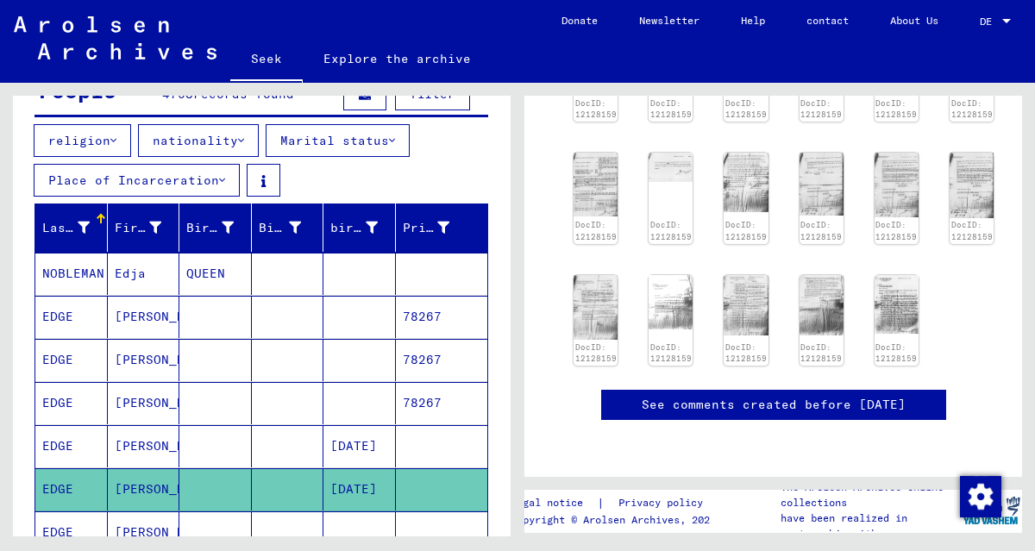
scroll to position [287, 0]
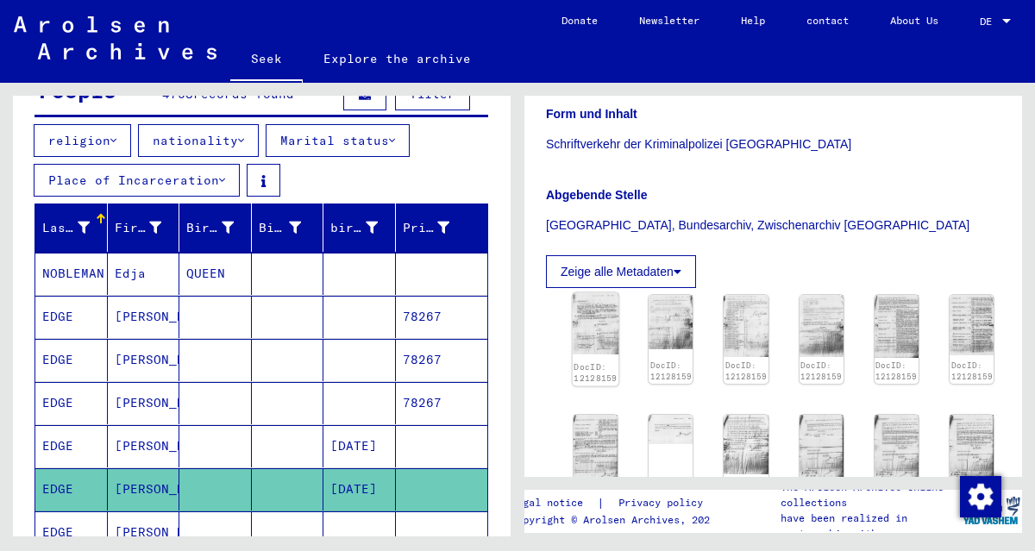
click at [588, 344] on img at bounding box center [596, 324] width 47 height 62
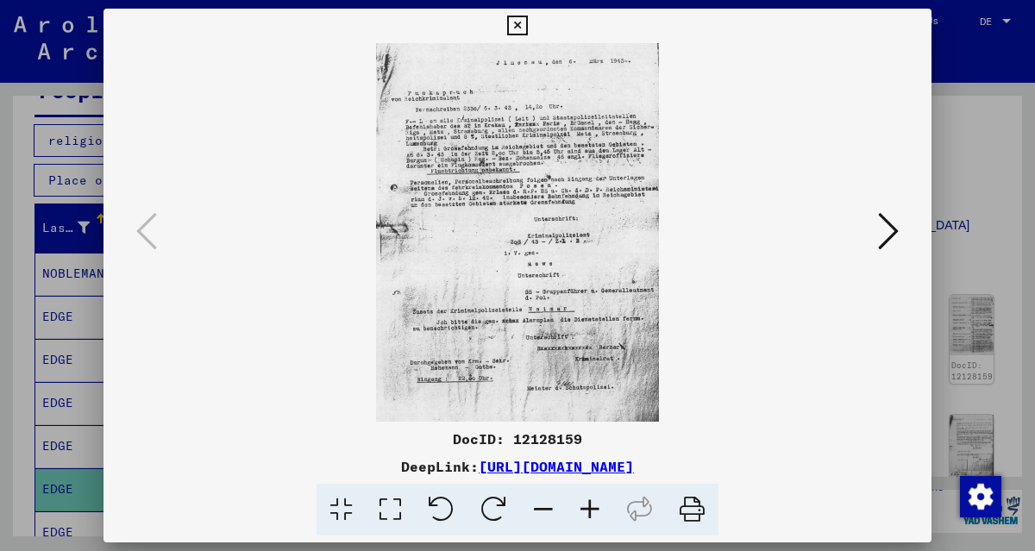
click at [588, 510] on icon at bounding box center [590, 510] width 47 height 53
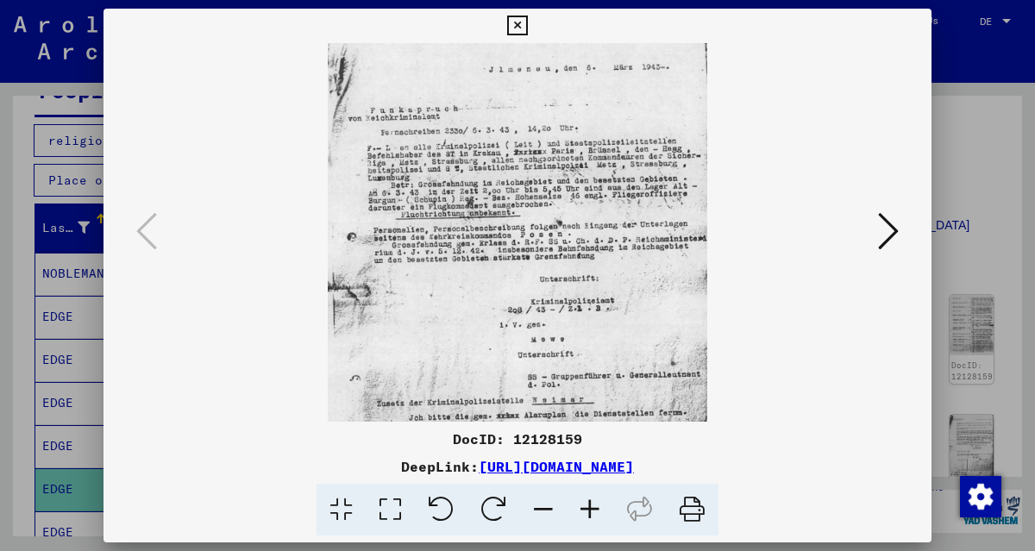
click at [590, 511] on icon at bounding box center [590, 510] width 47 height 53
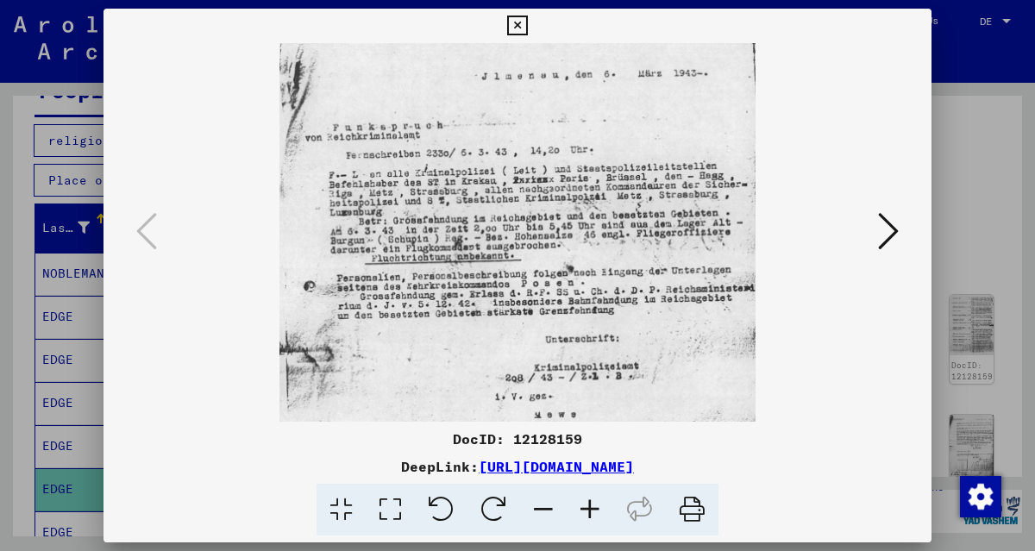
scroll to position [269, 0]
